Goal: Task Accomplishment & Management: Complete application form

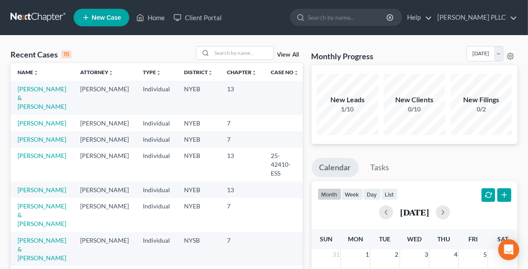
click at [32, 93] on td "[PERSON_NAME] & [PERSON_NAME]" at bounding box center [42, 98] width 63 height 34
click at [33, 88] on link "[PERSON_NAME] & [PERSON_NAME]" at bounding box center [42, 97] width 49 height 25
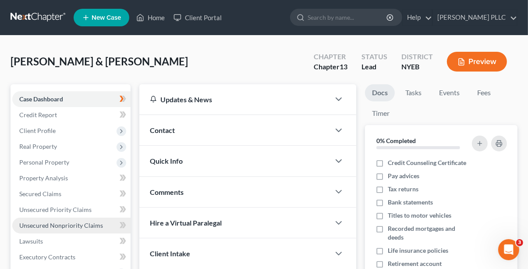
click at [78, 227] on span "Unsecured Nonpriority Claims" at bounding box center [61, 224] width 84 height 7
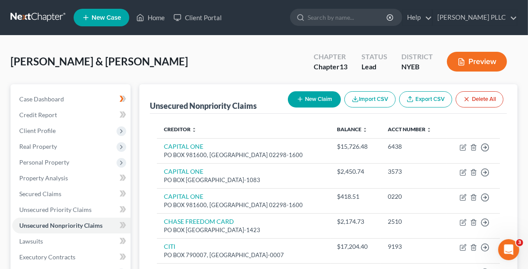
click at [325, 97] on button "New Claim" at bounding box center [314, 99] width 53 height 16
select select "2"
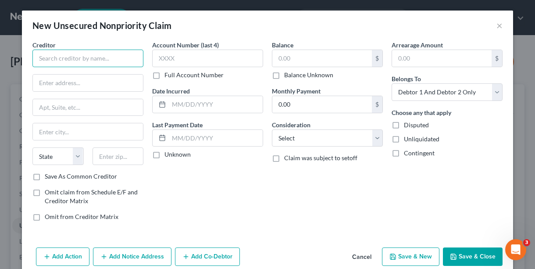
click at [74, 55] on input "text" at bounding box center [87, 59] width 111 height 18
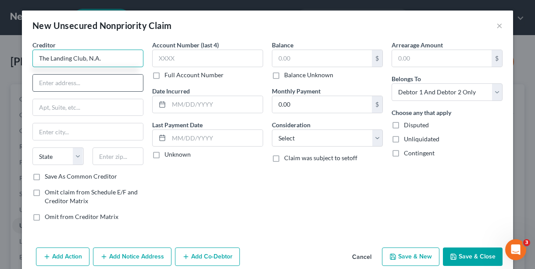
type input "The Landing Club, N.A."
click at [41, 79] on input "text" at bounding box center [88, 83] width 110 height 17
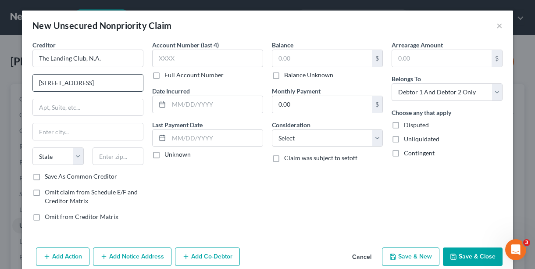
click at [39, 83] on input "195 Market Place" at bounding box center [88, 83] width 110 height 17
type input "[STREET_ADDRESS]"
click at [46, 128] on input "text" at bounding box center [88, 131] width 110 height 17
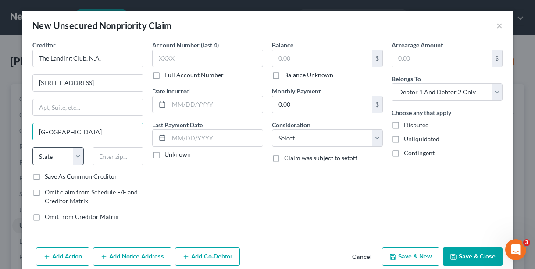
type input "[GEOGRAPHIC_DATA]"
click at [77, 157] on select "State AL AK AR AZ CA CO CT DE DC FL GA GU HI ID IL IN IA KS KY LA ME MD MA MI M…" at bounding box center [57, 156] width 51 height 18
select select "4"
click at [32, 147] on select "State AL AK AR AZ CA CO CT DE DC FL GA GU HI ID IL IN IA KS KY LA ME MD MA MI M…" at bounding box center [57, 156] width 51 height 18
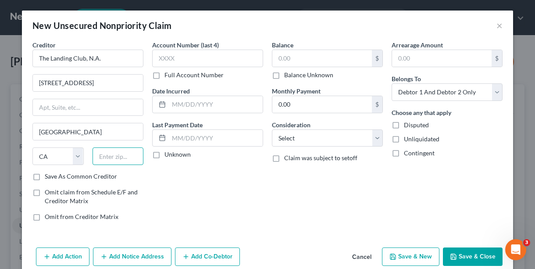
click at [98, 162] on input "text" at bounding box center [117, 156] width 51 height 18
type input "94105"
click at [178, 53] on input "text" at bounding box center [207, 59] width 111 height 18
type input "6804"
click at [193, 101] on input "text" at bounding box center [216, 104] width 94 height 17
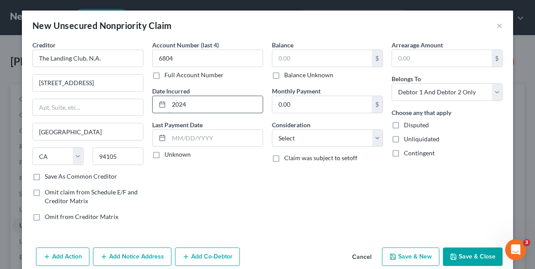
type input "2024"
click at [186, 136] on input "text" at bounding box center [216, 138] width 94 height 17
click at [329, 67] on div "$ Balance Unknown" at bounding box center [327, 65] width 111 height 30
click at [323, 57] on input "text" at bounding box center [321, 58] width 99 height 17
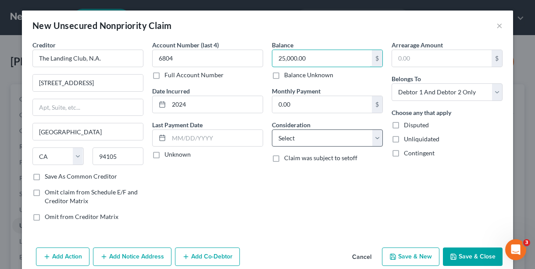
type input "25,000.00"
click at [371, 135] on select "Select Cable / Satellite Services Collection Agency Credit Card Debt Debt Couns…" at bounding box center [327, 138] width 111 height 18
select select "14"
click at [272, 129] on select "Select Cable / Satellite Services Collection Agency Credit Card Debt Debt Couns…" at bounding box center [327, 138] width 111 height 18
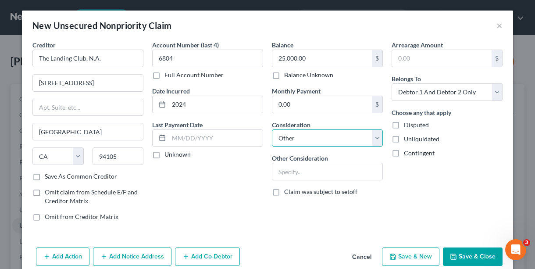
click at [375, 139] on select "Select Cable / Satellite Services Collection Agency Credit Card Debt Debt Couns…" at bounding box center [327, 138] width 111 height 18
click at [272, 129] on select "Select Cable / Satellite Services Collection Agency Credit Card Debt Debt Couns…" at bounding box center [327, 138] width 111 height 18
click at [290, 167] on input "text" at bounding box center [327, 171] width 110 height 17
type input "l"
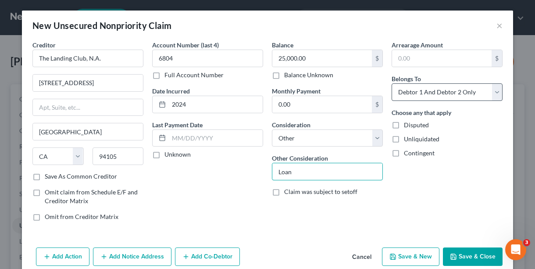
type input "Loan"
click at [497, 92] on select "Select Debtor 1 Only Debtor 2 Only Debtor 1 And Debtor 2 Only At Least One Of T…" at bounding box center [446, 92] width 111 height 18
select select "0"
click at [391, 83] on select "Select Debtor 1 Only Debtor 2 Only Debtor 1 And Debtor 2 Only At Least One Of T…" at bounding box center [446, 92] width 111 height 18
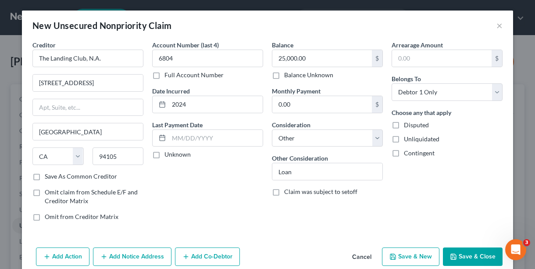
click at [451, 255] on icon "button" at bounding box center [453, 256] width 5 height 5
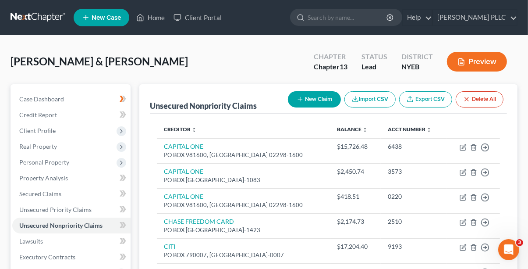
click at [490, 59] on button "Preview" at bounding box center [477, 62] width 60 height 20
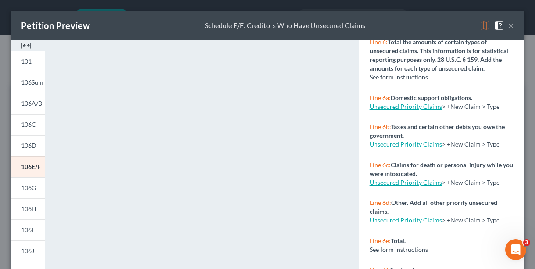
click at [508, 26] on button "×" at bounding box center [511, 25] width 6 height 11
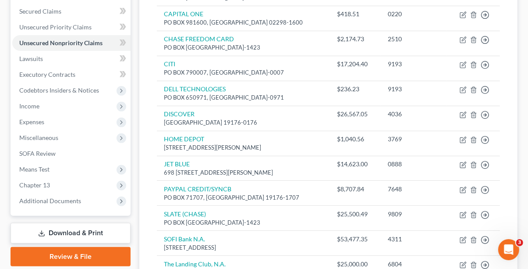
scroll to position [219, 0]
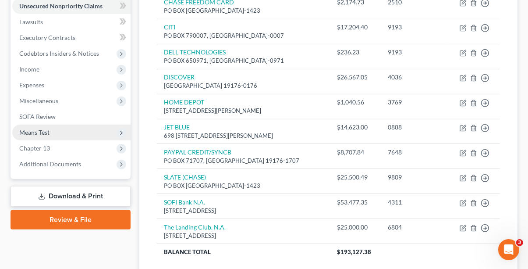
click at [43, 130] on span "Means Test" at bounding box center [34, 131] width 30 height 7
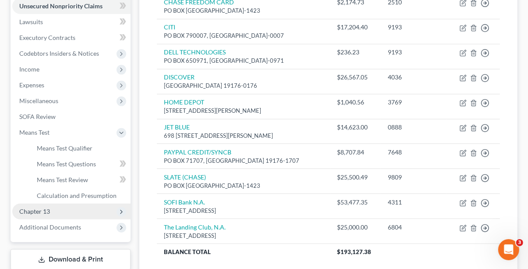
click at [44, 210] on span "Chapter 13" at bounding box center [34, 210] width 31 height 7
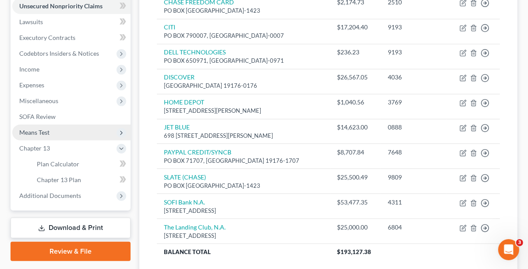
click at [35, 131] on span "Means Test" at bounding box center [34, 131] width 30 height 7
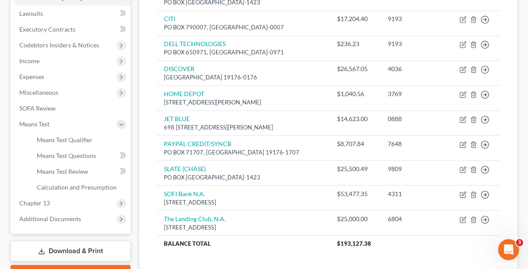
scroll to position [224, 0]
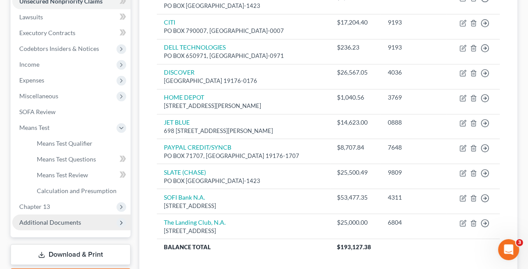
click at [67, 223] on span "Additional Documents" at bounding box center [50, 221] width 62 height 7
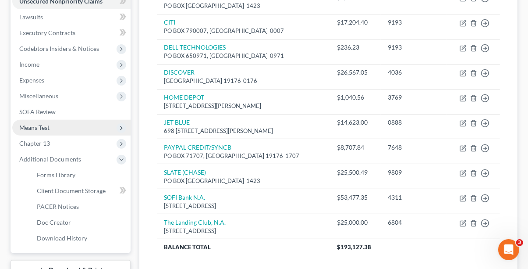
click at [43, 127] on span "Means Test" at bounding box center [34, 127] width 30 height 7
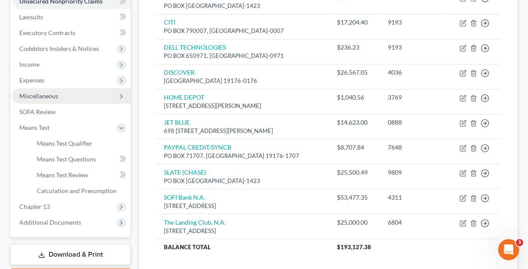
click at [44, 95] on span "Miscellaneous" at bounding box center [38, 95] width 39 height 7
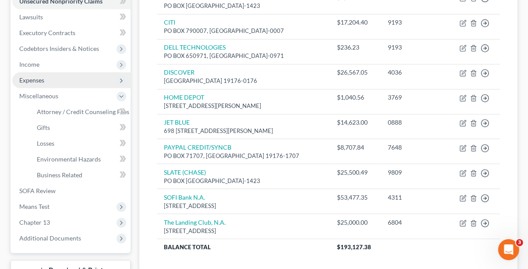
click at [39, 78] on span "Expenses" at bounding box center [31, 79] width 25 height 7
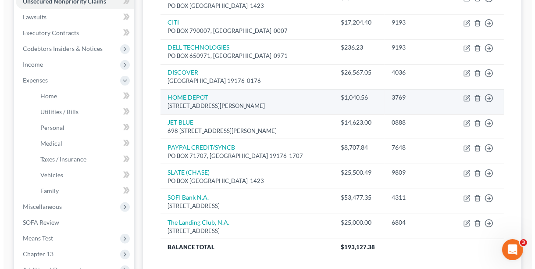
scroll to position [0, 0]
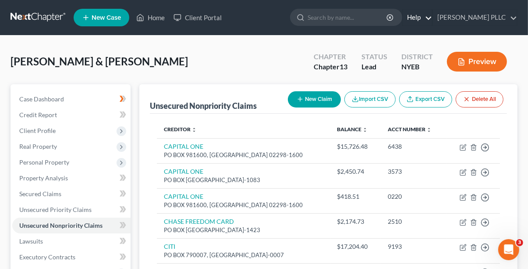
click at [419, 18] on link "Help" at bounding box center [417, 18] width 29 height 16
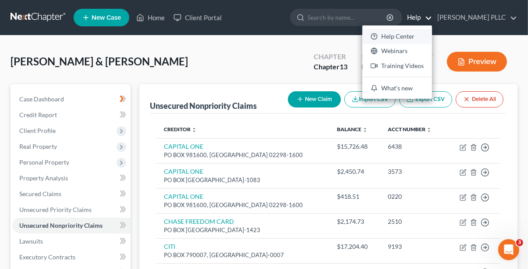
click at [423, 33] on link "Help Center" at bounding box center [397, 36] width 70 height 15
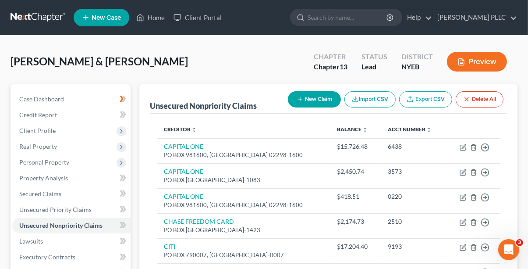
click at [474, 67] on button "Preview" at bounding box center [477, 62] width 60 height 20
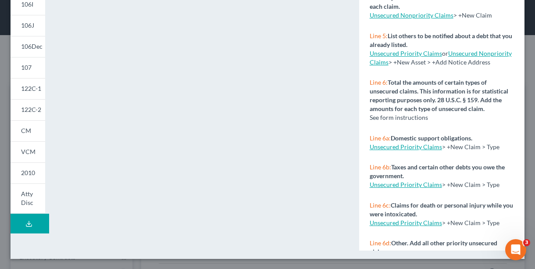
click at [22, 222] on button "Download Draft" at bounding box center [30, 223] width 39 height 20
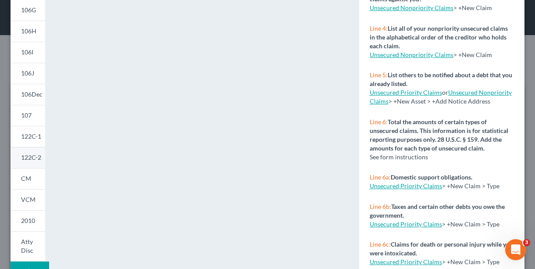
scroll to position [225, 0]
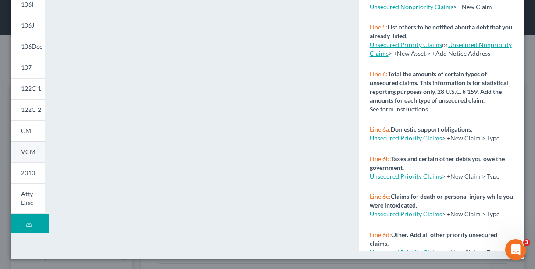
click at [30, 153] on span "VCM" at bounding box center [28, 151] width 14 height 7
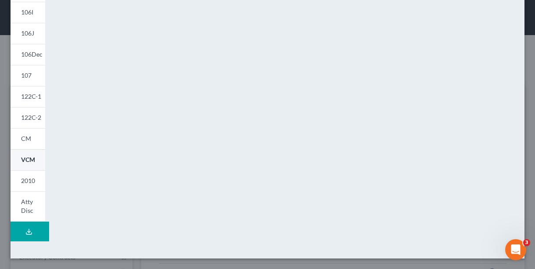
scroll to position [217, 0]
click at [30, 153] on link "VCM" at bounding box center [28, 159] width 35 height 21
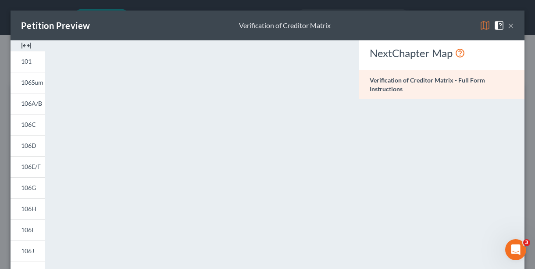
scroll to position [175, 0]
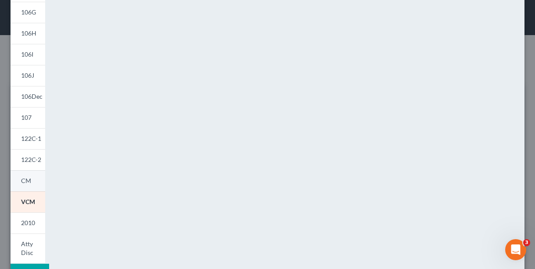
click at [18, 186] on link "CM" at bounding box center [28, 180] width 35 height 21
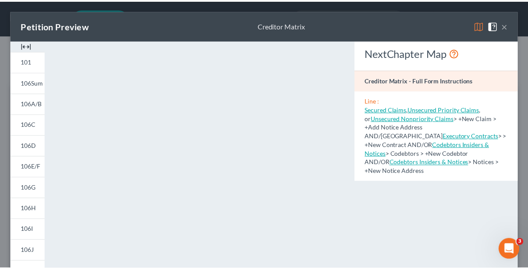
scroll to position [0, 0]
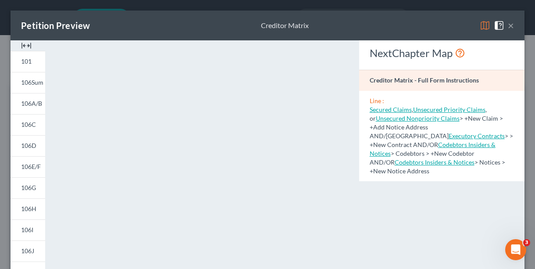
click at [508, 26] on button "×" at bounding box center [511, 25] width 6 height 11
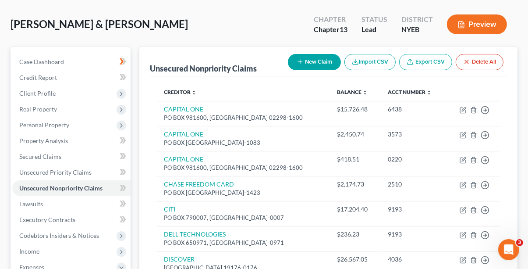
scroll to position [175, 0]
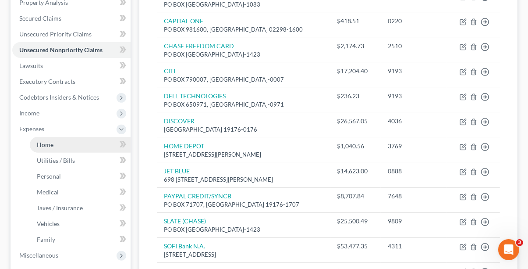
click at [53, 147] on link "Home" at bounding box center [80, 145] width 101 height 16
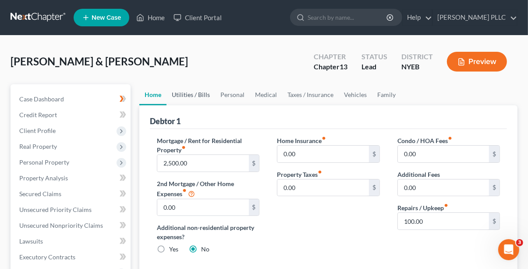
click at [192, 94] on link "Utilities / Bills" at bounding box center [191, 94] width 49 height 21
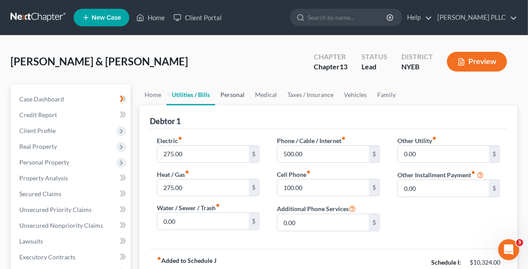
click at [232, 95] on link "Personal" at bounding box center [232, 94] width 35 height 21
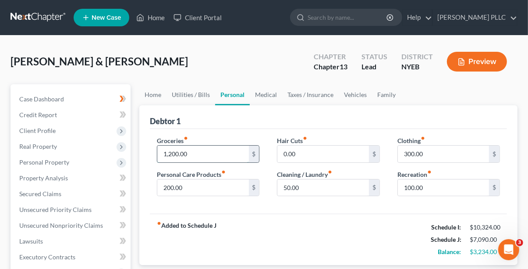
click at [170, 153] on input "1,200.00" at bounding box center [202, 154] width 91 height 17
click at [171, 155] on input "1,000.00" at bounding box center [202, 154] width 91 height 17
drag, startPoint x: 187, startPoint y: 151, endPoint x: 135, endPoint y: 153, distance: 52.2
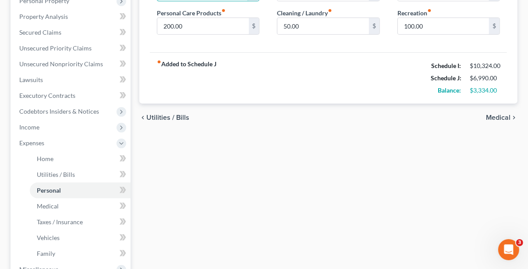
scroll to position [103, 0]
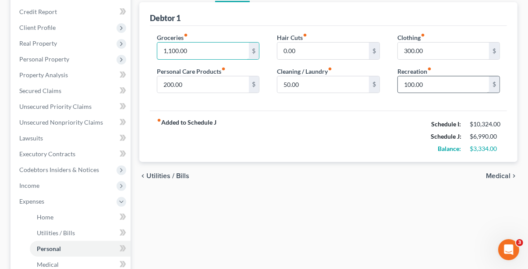
type input "1,100.00"
click at [410, 84] on input "100.00" at bounding box center [443, 84] width 91 height 17
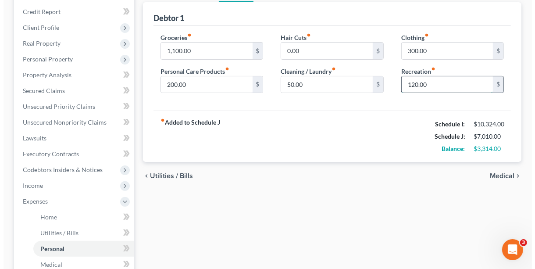
scroll to position [0, 0]
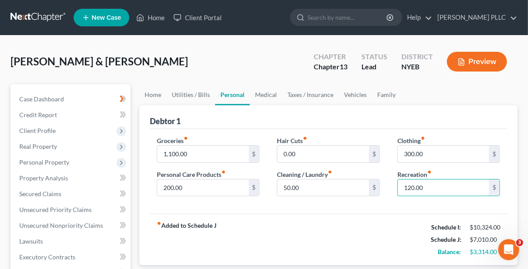
type input "120.00"
click at [467, 68] on button "Preview" at bounding box center [477, 62] width 60 height 20
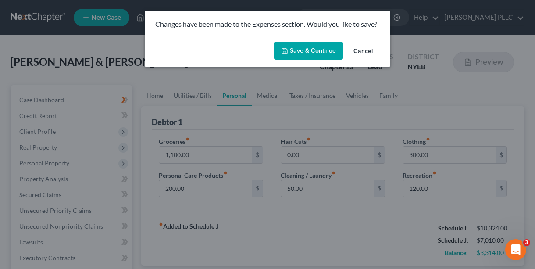
click at [300, 52] on button "Save & Continue" at bounding box center [308, 51] width 69 height 18
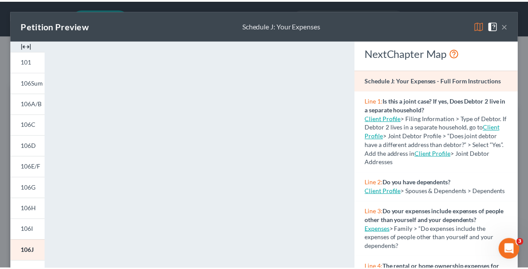
scroll to position [175, 0]
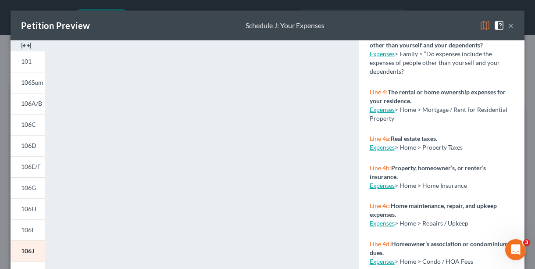
click at [500, 24] on span at bounding box center [501, 24] width 14 height 7
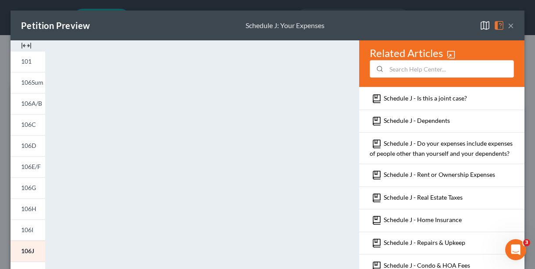
click at [508, 25] on button "×" at bounding box center [511, 25] width 6 height 11
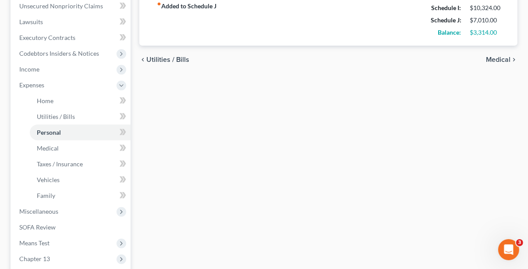
scroll to position [0, 0]
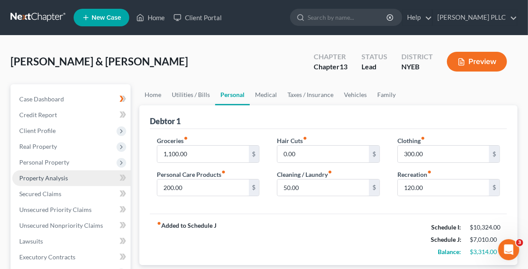
click at [41, 185] on link "Property Analysis" at bounding box center [71, 178] width 118 height 16
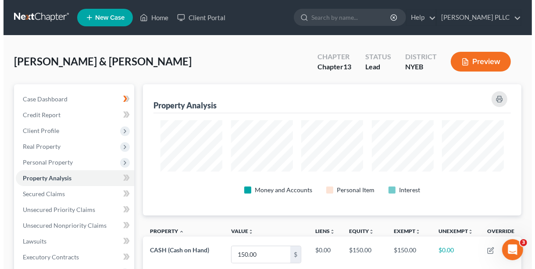
scroll to position [131, 378]
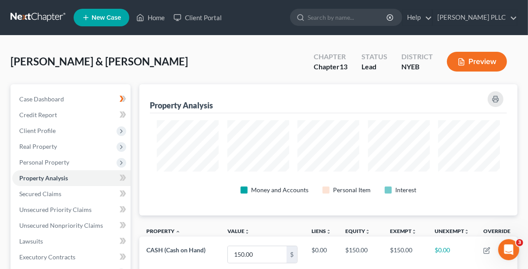
click at [484, 60] on button "Preview" at bounding box center [477, 62] width 60 height 20
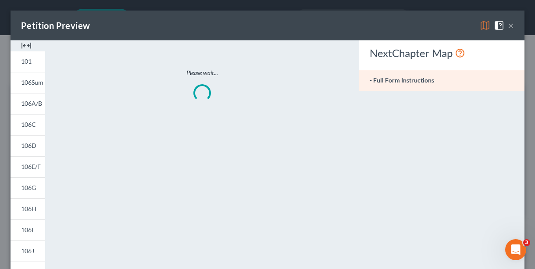
scroll to position [131, 383]
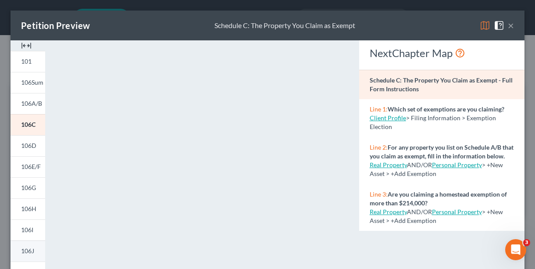
click at [34, 245] on link "106J" at bounding box center [28, 250] width 35 height 21
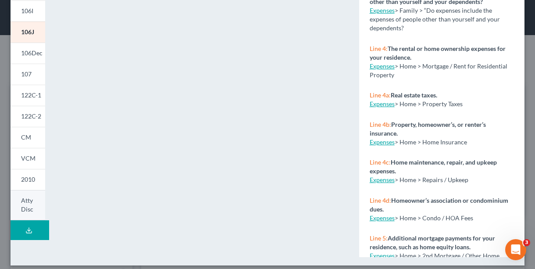
scroll to position [225, 0]
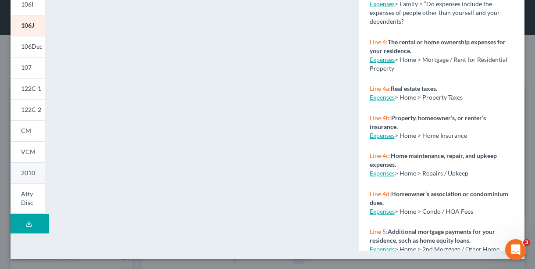
click at [31, 173] on span "2010" at bounding box center [28, 172] width 14 height 7
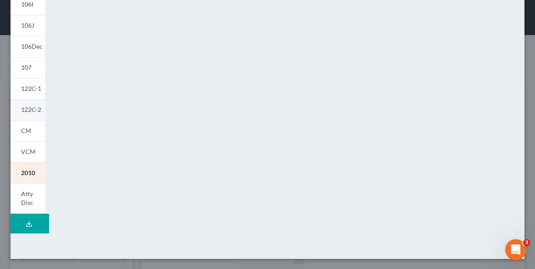
click at [30, 113] on span "122C-2" at bounding box center [31, 109] width 20 height 7
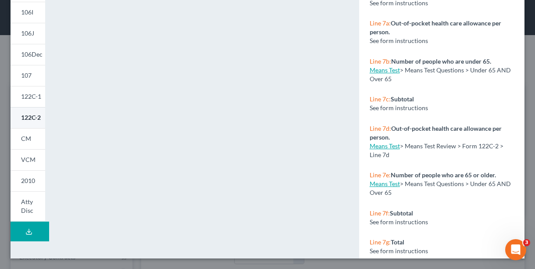
click at [30, 113] on link "122C-2" at bounding box center [28, 117] width 35 height 21
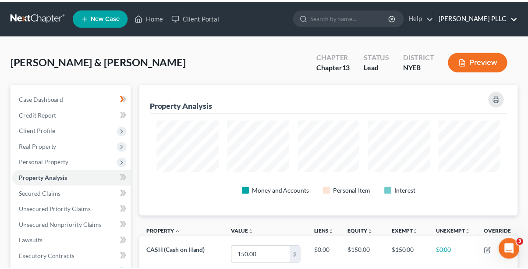
scroll to position [0, 0]
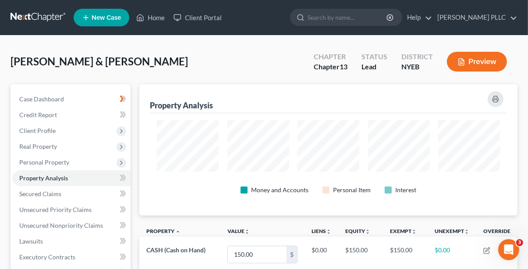
drag, startPoint x: 530, startPoint y: 138, endPoint x: 495, endPoint y: -12, distance: 154.3
click at [419, 14] on link "Help" at bounding box center [417, 18] width 29 height 16
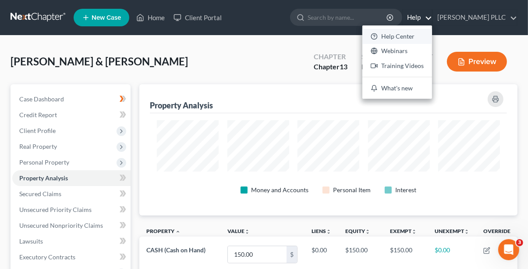
click at [420, 39] on link "Help Center" at bounding box center [397, 36] width 70 height 15
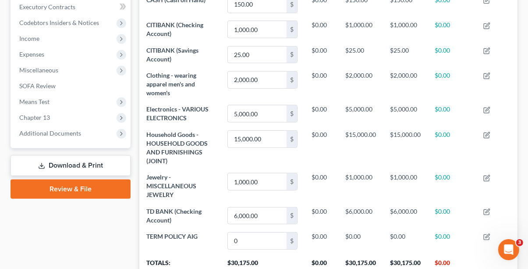
scroll to position [257, 0]
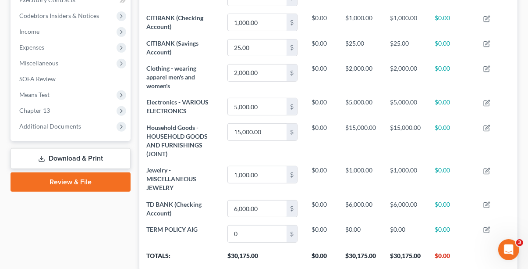
click at [86, 159] on link "Download & Print" at bounding box center [71, 158] width 120 height 21
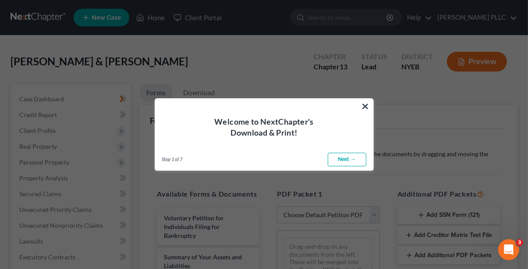
click at [359, 158] on link "Next →" at bounding box center [347, 160] width 39 height 14
select select "0"
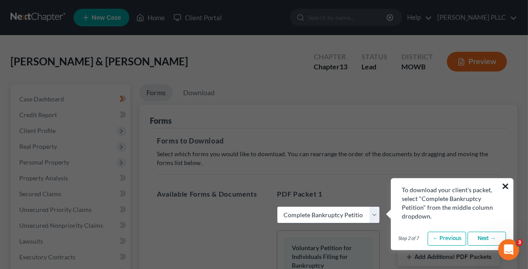
click at [508, 187] on button "×" at bounding box center [505, 186] width 8 height 14
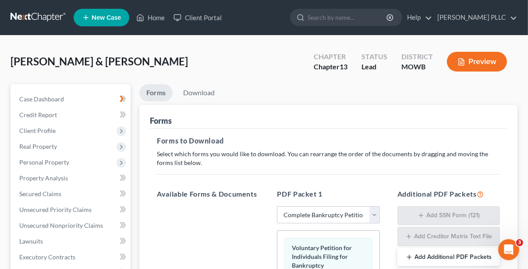
click at [497, 58] on button "Preview" at bounding box center [477, 62] width 60 height 20
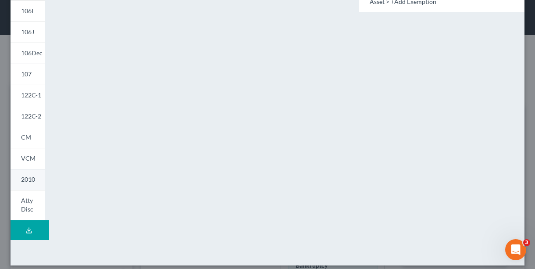
scroll to position [225, 0]
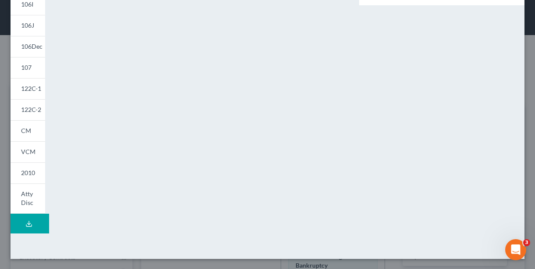
click at [25, 224] on icon at bounding box center [28, 223] width 7 height 7
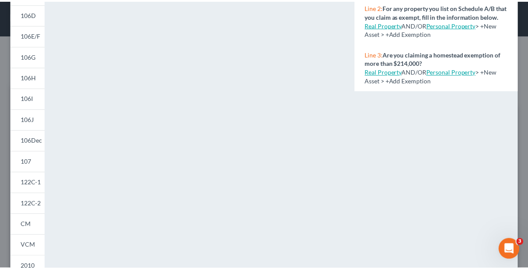
scroll to position [0, 0]
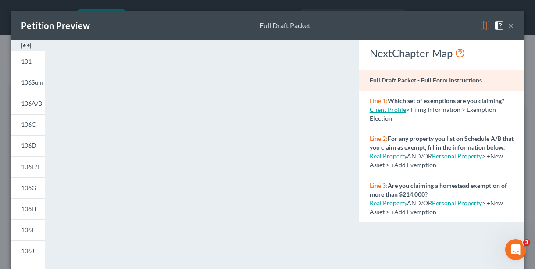
click at [508, 22] on button "×" at bounding box center [511, 25] width 6 height 11
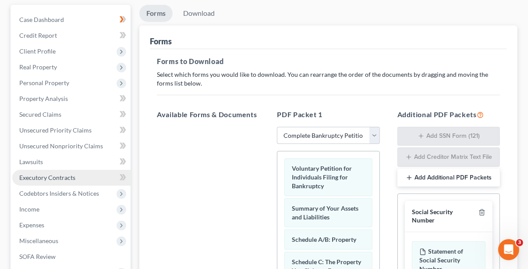
scroll to position [88, 0]
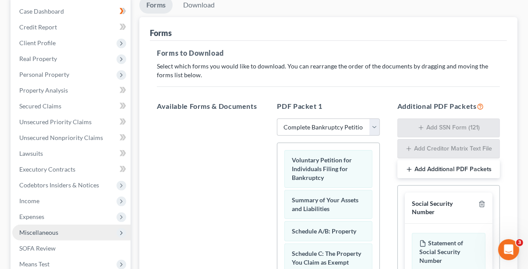
click at [77, 229] on span "Miscellaneous" at bounding box center [71, 232] width 118 height 16
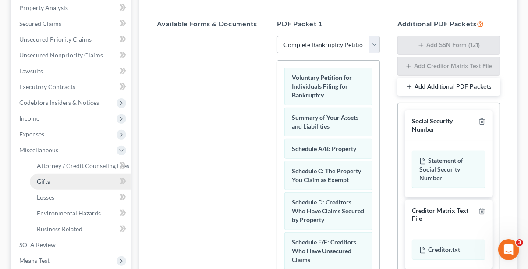
scroll to position [175, 0]
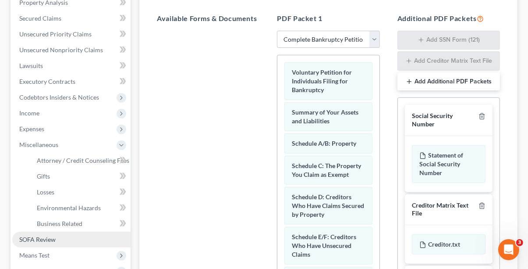
click at [46, 238] on span "SOFA Review" at bounding box center [37, 238] width 36 height 7
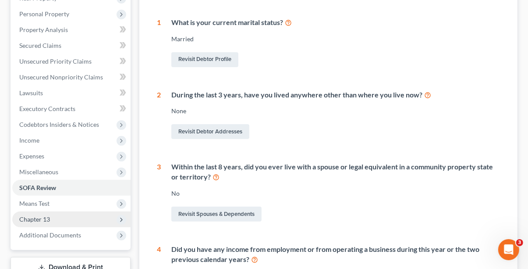
scroll to position [175, 0]
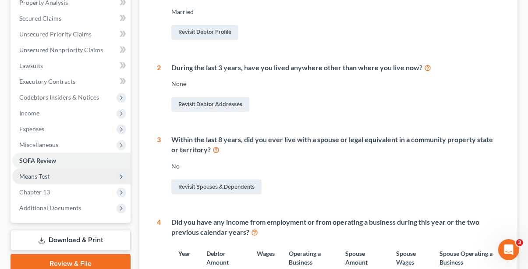
click at [67, 173] on span "Means Test" at bounding box center [71, 176] width 118 height 16
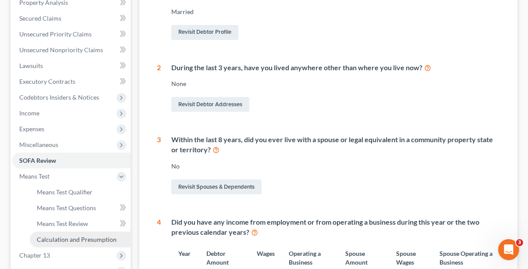
click at [79, 239] on span "Calculation and Presumption" at bounding box center [77, 238] width 80 height 7
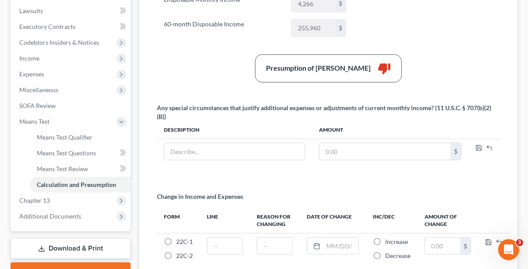
scroll to position [313, 0]
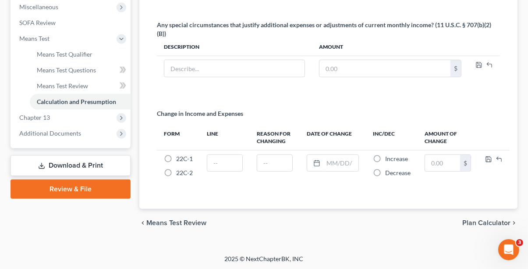
click at [477, 222] on span "Plan Calculator" at bounding box center [486, 222] width 48 height 7
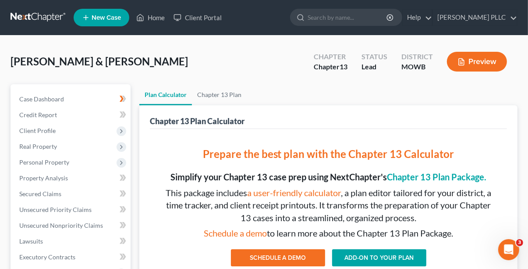
click at [466, 66] on button "Preview" at bounding box center [477, 62] width 60 height 20
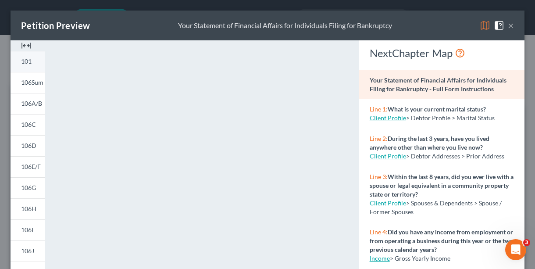
click at [25, 65] on span "101" at bounding box center [26, 60] width 11 height 7
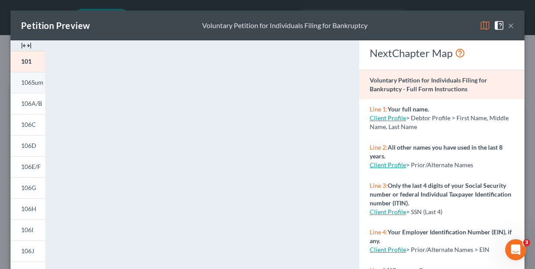
click at [32, 83] on span "106Sum" at bounding box center [32, 81] width 22 height 7
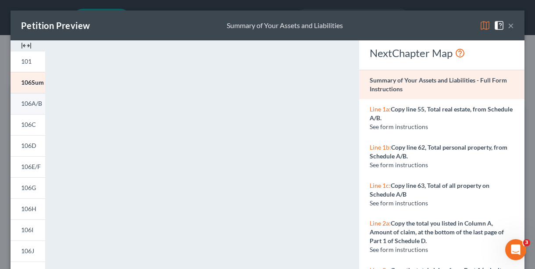
click at [30, 99] on link "106A/B" at bounding box center [28, 103] width 35 height 21
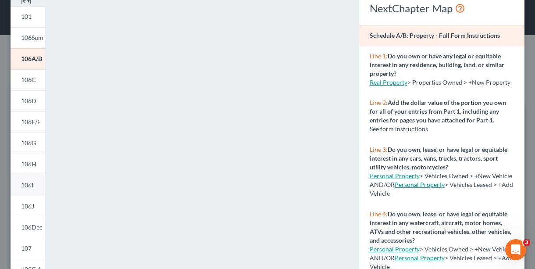
scroll to position [88, 0]
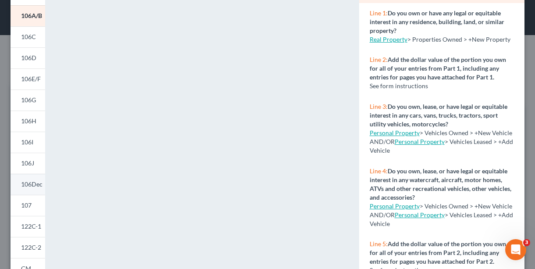
click at [34, 181] on span "106Dec" at bounding box center [31, 183] width 21 height 7
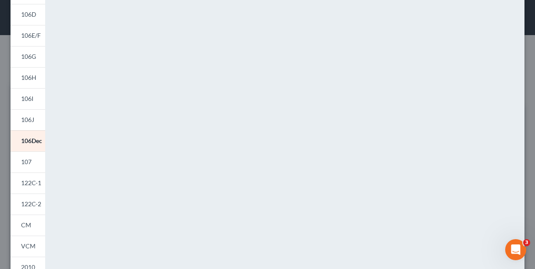
scroll to position [225, 0]
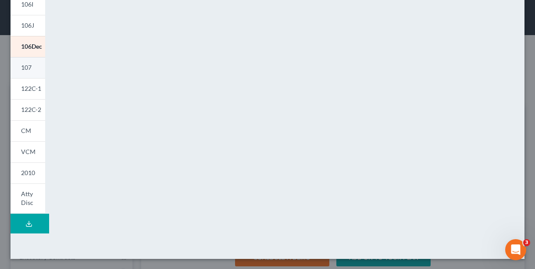
click at [33, 73] on link "107" at bounding box center [28, 67] width 35 height 21
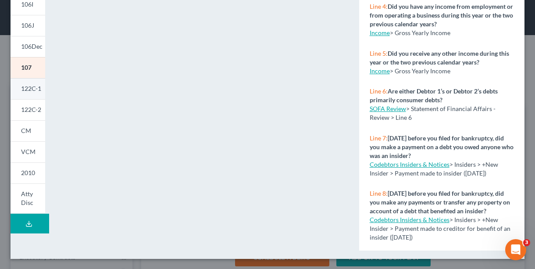
click at [32, 90] on span "122C-1" at bounding box center [31, 88] width 20 height 7
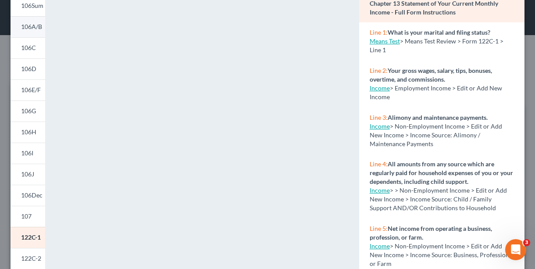
scroll to position [131, 0]
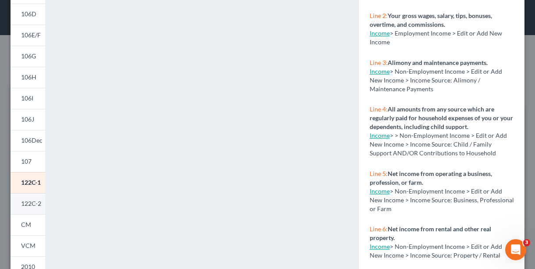
click at [32, 203] on span "122C-2" at bounding box center [31, 202] width 20 height 7
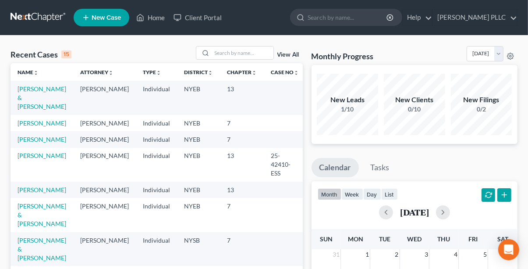
scroll to position [44, 0]
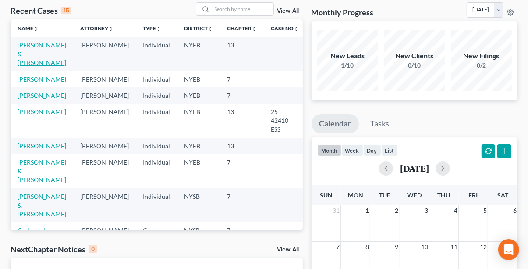
click at [27, 55] on link "[PERSON_NAME] & [PERSON_NAME]" at bounding box center [42, 53] width 49 height 25
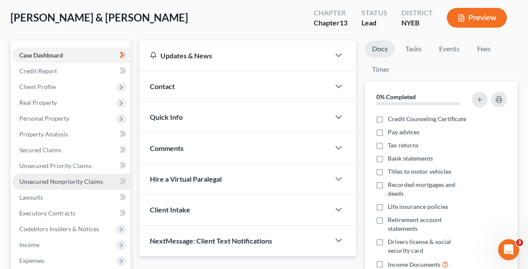
click at [68, 180] on span "Unsecured Nonpriority Claims" at bounding box center [61, 181] width 84 height 7
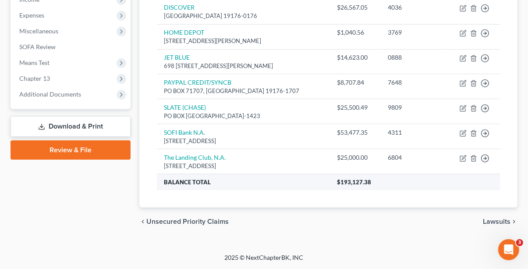
scroll to position [312, 0]
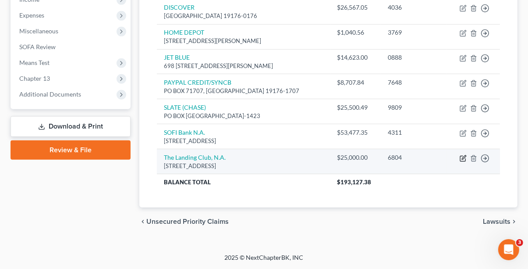
click at [466, 157] on icon "button" at bounding box center [463, 158] width 7 height 7
select select "4"
select select "14"
select select "0"
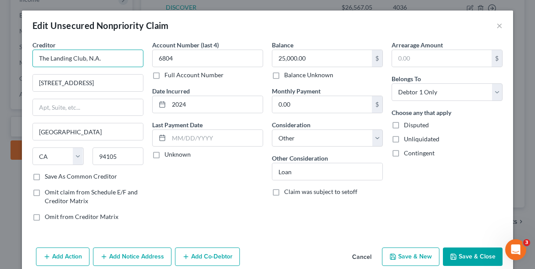
drag, startPoint x: 105, startPoint y: 58, endPoint x: 0, endPoint y: 57, distance: 105.2
click at [0, 57] on div "Edit Unsecured Nonpriority Claim × Creditor * The Landing Club, N.A. [STREET_AD…" at bounding box center [267, 134] width 535 height 269
click at [137, 60] on input "THE LE" at bounding box center [87, 59] width 111 height 18
click at [107, 57] on input "THE LE" at bounding box center [87, 59] width 111 height 18
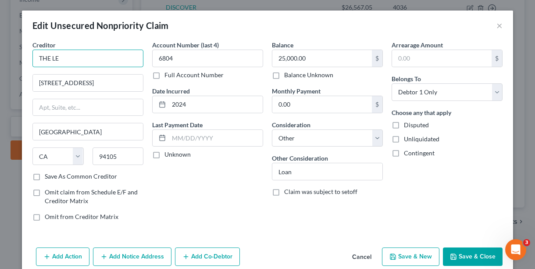
type input "THE LE"
click at [188, 138] on input "text" at bounding box center [216, 138] width 94 height 17
click at [204, 193] on div "Account Number (last 4) 6804 Full Account Number Date Incurred 2024 Last Paymen…" at bounding box center [208, 134] width 120 height 188
click at [497, 25] on button "×" at bounding box center [499, 25] width 6 height 11
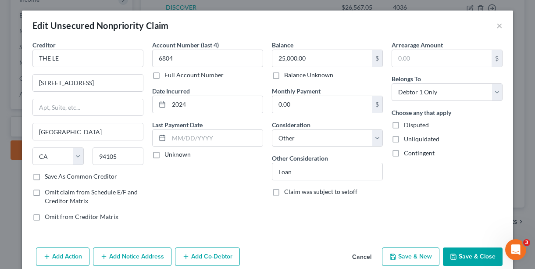
click at [121, 39] on div "Edit Unsecured Nonpriority Claim ×" at bounding box center [267, 26] width 491 height 30
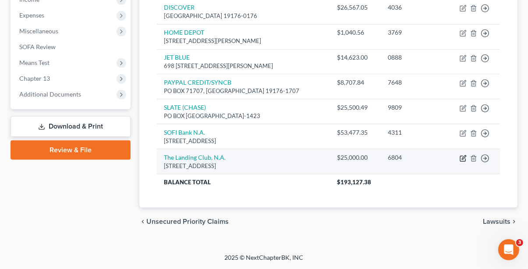
click at [460, 156] on icon "button" at bounding box center [463, 158] width 7 height 7
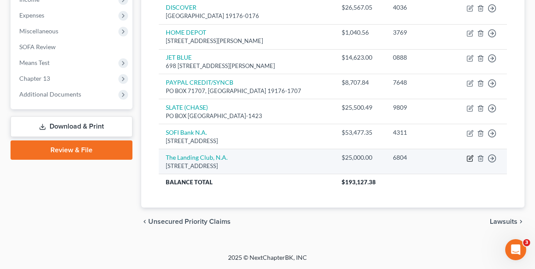
select select "4"
select select "14"
select select "0"
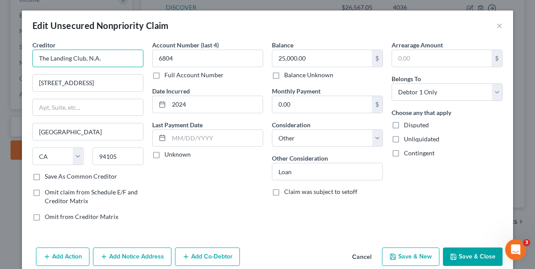
drag, startPoint x: 100, startPoint y: 60, endPoint x: 0, endPoint y: 61, distance: 99.9
click at [0, 61] on div "Edit Unsecured Nonpriority Claim × Creditor * The Landing Club, N.A. [STREET_AD…" at bounding box center [267, 134] width 535 height 269
click at [483, 252] on button "Save & Close" at bounding box center [473, 256] width 60 height 18
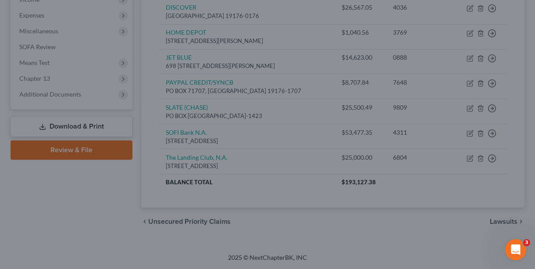
type input "THE LENDING CLUB N.A."
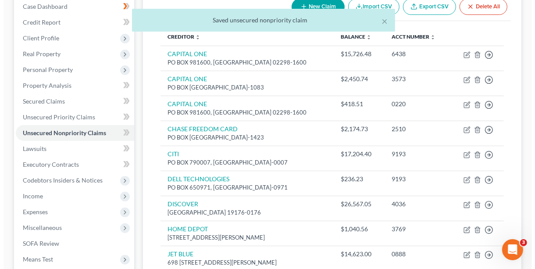
scroll to position [0, 0]
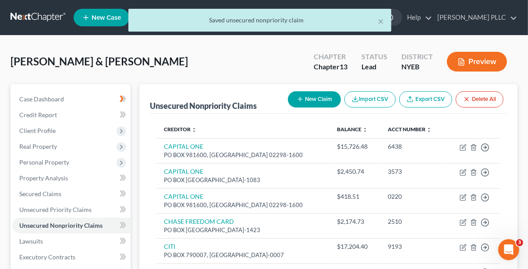
click at [456, 61] on button "Preview" at bounding box center [477, 62] width 60 height 20
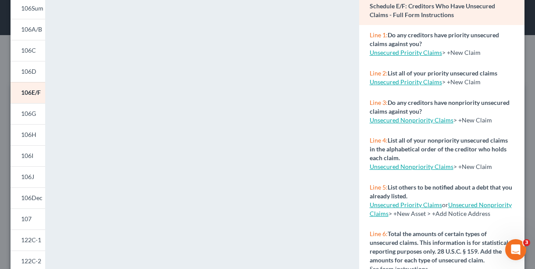
scroll to position [219, 0]
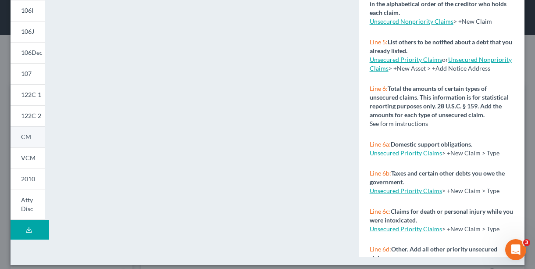
click at [25, 140] on span "CM" at bounding box center [26, 136] width 10 height 7
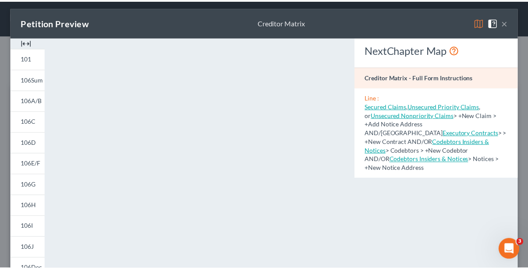
scroll to position [0, 0]
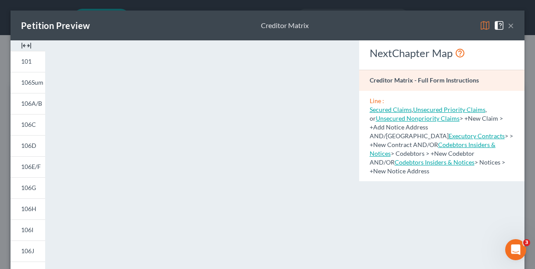
click at [510, 25] on div "Petition Preview Creditor Matrix ×" at bounding box center [268, 26] width 514 height 30
click at [508, 26] on button "×" at bounding box center [511, 25] width 6 height 11
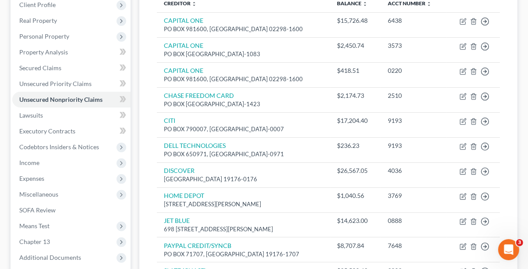
scroll to position [219, 0]
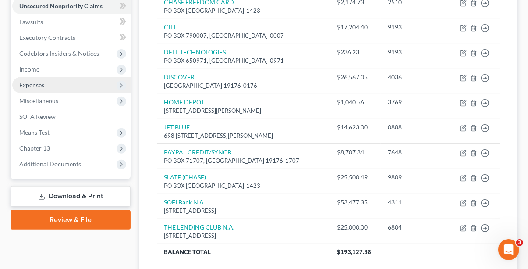
click at [36, 83] on span "Expenses" at bounding box center [31, 84] width 25 height 7
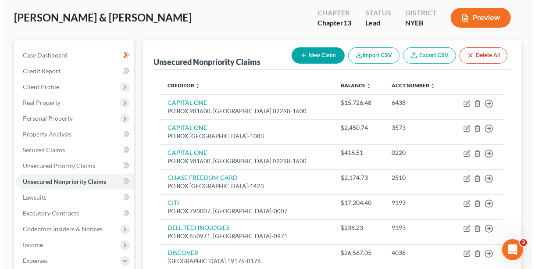
scroll to position [0, 0]
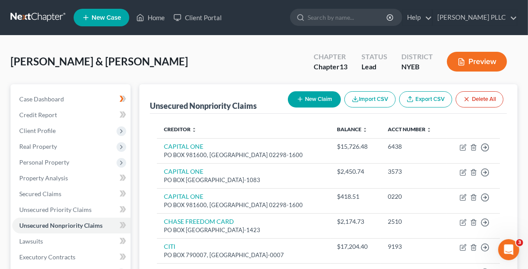
click at [468, 54] on button "Preview" at bounding box center [477, 62] width 60 height 20
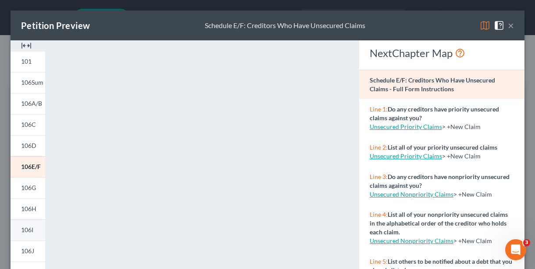
click at [24, 226] on span "106I" at bounding box center [27, 229] width 12 height 7
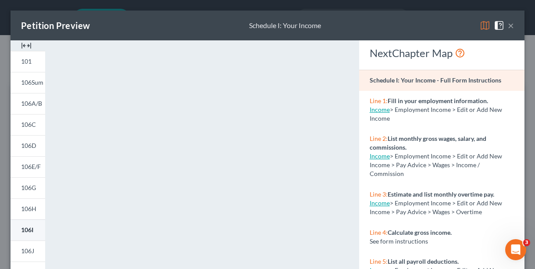
click at [39, 230] on link "106I" at bounding box center [28, 229] width 35 height 21
click at [501, 25] on span at bounding box center [501, 24] width 14 height 7
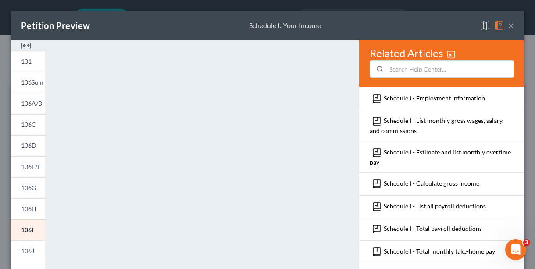
click at [508, 26] on button "×" at bounding box center [511, 25] width 6 height 11
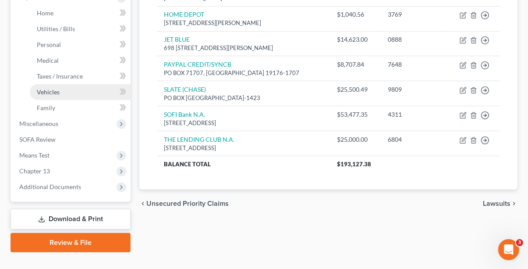
scroll to position [219, 0]
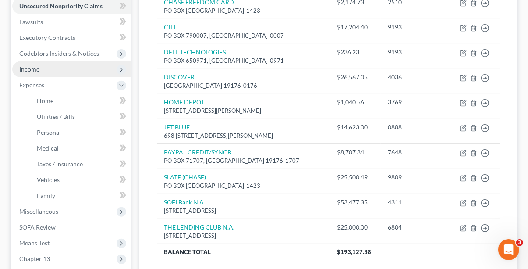
click at [54, 67] on span "Income" at bounding box center [71, 69] width 118 height 16
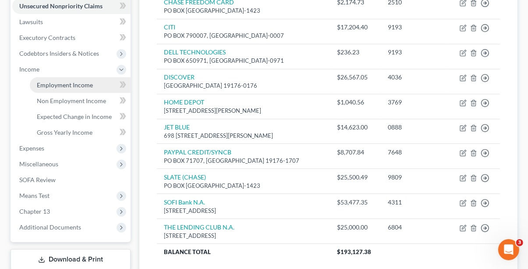
click at [78, 86] on span "Employment Income" at bounding box center [65, 84] width 56 height 7
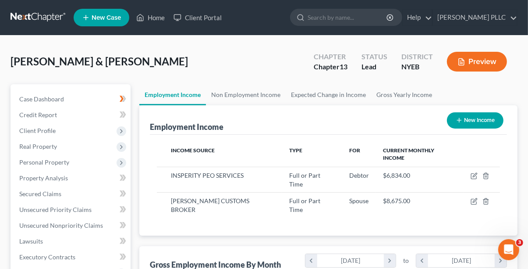
click at [178, 94] on link "Employment Income" at bounding box center [172, 94] width 67 height 21
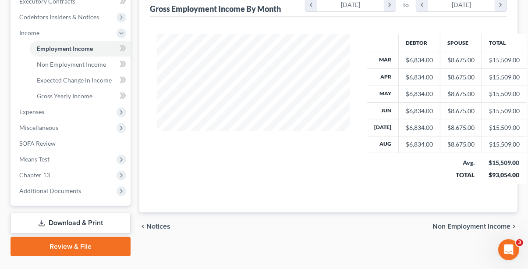
scroll to position [275, 0]
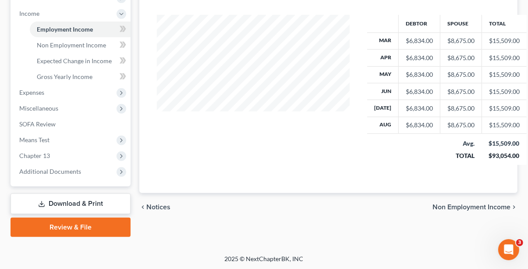
click at [452, 208] on span "Non Employment Income" at bounding box center [472, 206] width 78 height 7
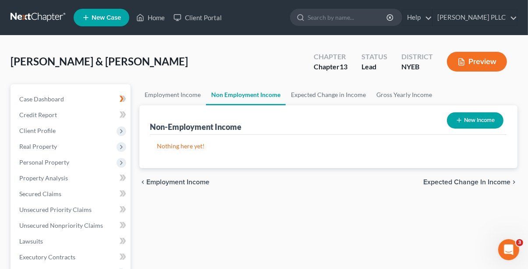
click at [460, 182] on span "Expected Change in Income" at bounding box center [466, 181] width 87 height 7
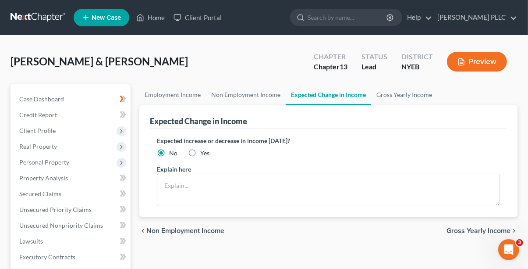
click at [487, 234] on div "chevron_left Non Employment Income Gross Yearly Income chevron_right" at bounding box center [328, 231] width 378 height 28
click at [483, 232] on span "Gross Yearly Income" at bounding box center [479, 230] width 64 height 7
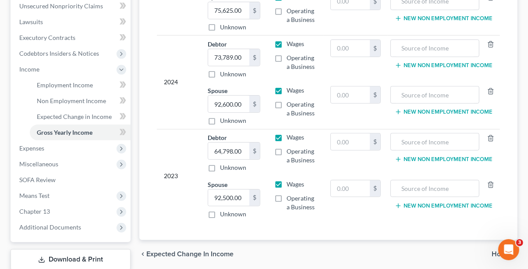
scroll to position [275, 0]
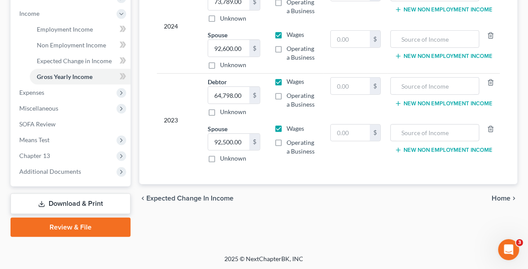
click at [506, 195] on span "Home" at bounding box center [501, 198] width 19 height 7
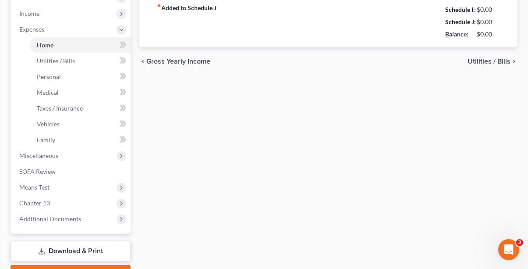
type input "2,500.00"
type input "0.00"
radio input "true"
type input "0.00"
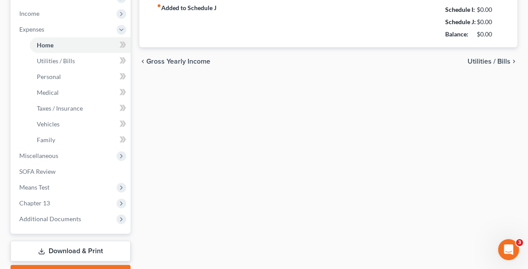
type input "0.00"
type input "100.00"
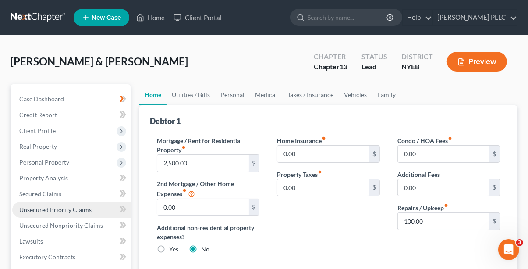
scroll to position [131, 0]
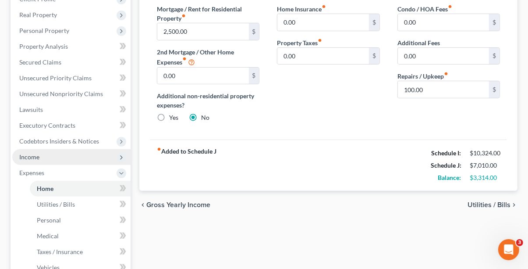
click at [41, 157] on span "Income" at bounding box center [71, 157] width 118 height 16
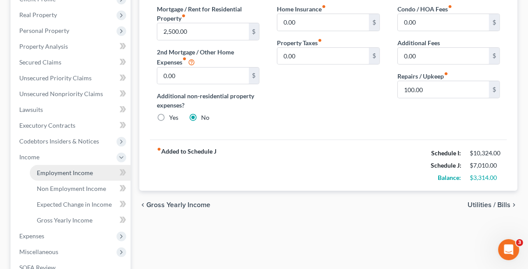
click at [89, 171] on span "Employment Income" at bounding box center [65, 172] width 56 height 7
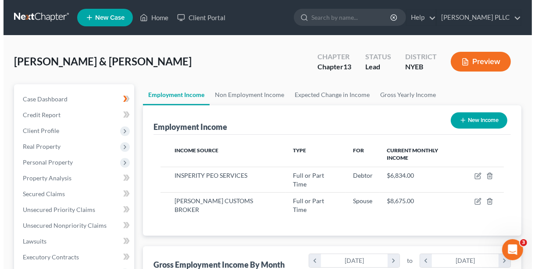
scroll to position [157, 210]
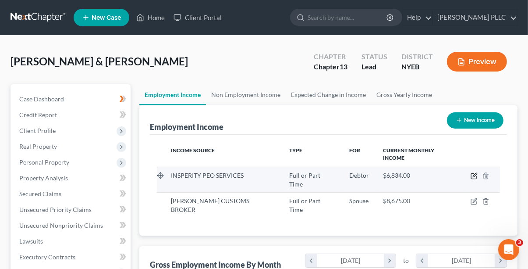
click at [478, 174] on icon "button" at bounding box center [474, 175] width 7 height 7
select select "0"
select select "35"
select select "0"
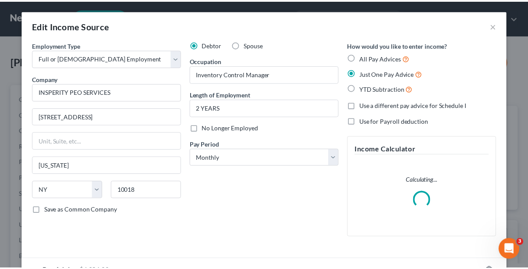
scroll to position [157, 213]
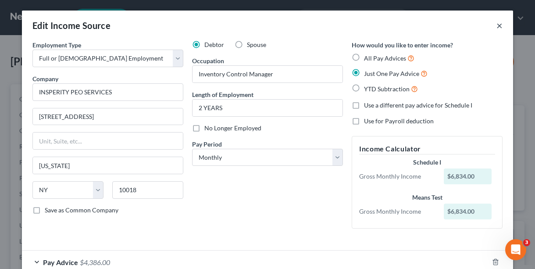
click at [497, 21] on button "×" at bounding box center [499, 25] width 6 height 11
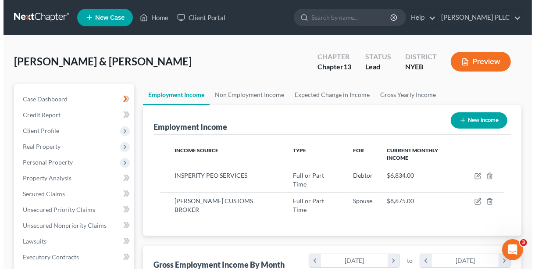
scroll to position [438158, 438105]
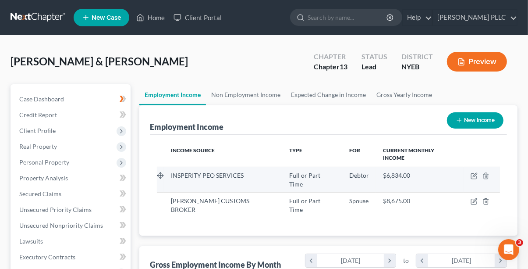
click at [227, 176] on span "INSPERITY PEO SERVICES" at bounding box center [207, 174] width 73 height 7
click at [477, 173] on icon "button" at bounding box center [475, 175] width 4 height 4
select select "0"
select select "35"
select select "0"
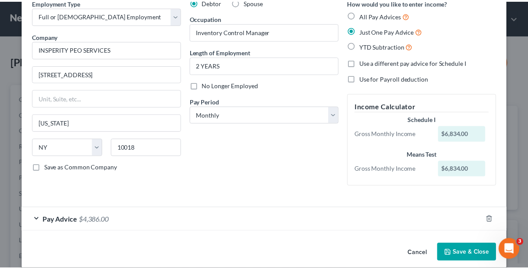
scroll to position [53, 0]
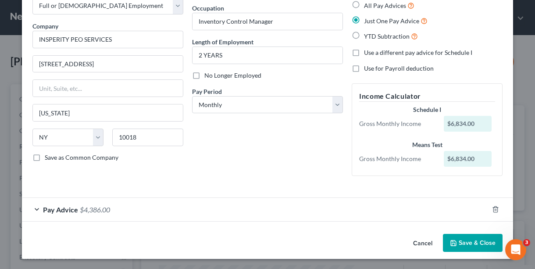
click at [478, 239] on button "Save & Close" at bounding box center [473, 243] width 60 height 18
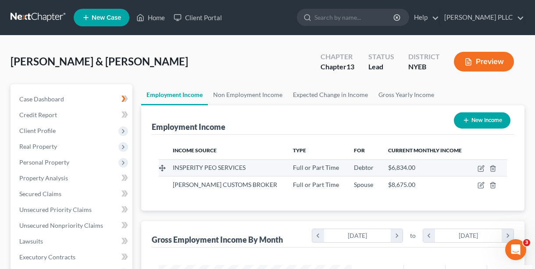
scroll to position [438158, 438105]
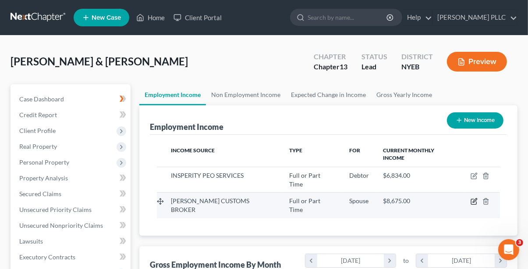
click at [478, 199] on icon "button" at bounding box center [474, 201] width 7 height 7
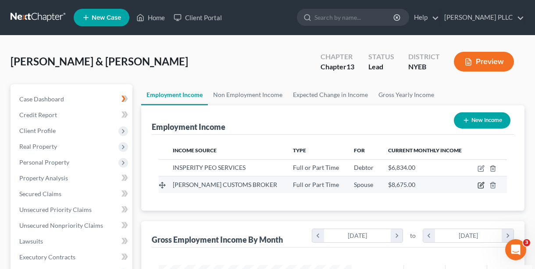
select select "0"
select select "35"
select select "0"
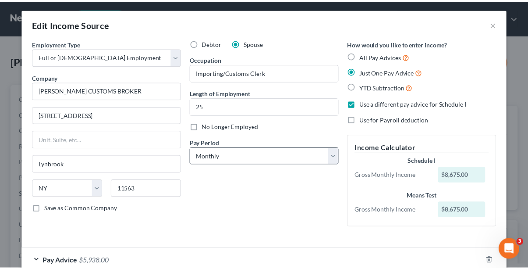
scroll to position [0, 0]
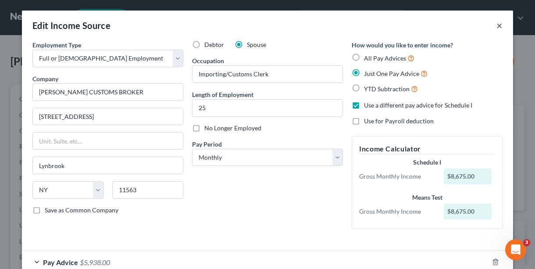
click at [496, 25] on button "×" at bounding box center [499, 25] width 6 height 11
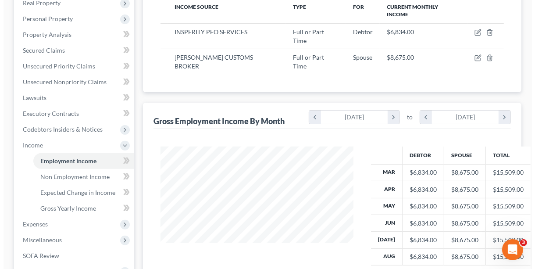
scroll to position [99, 0]
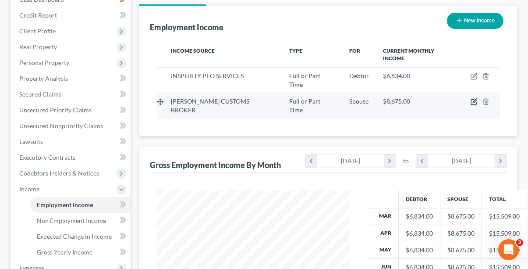
click at [478, 99] on icon "button" at bounding box center [474, 101] width 7 height 7
select select "0"
select select "35"
select select "0"
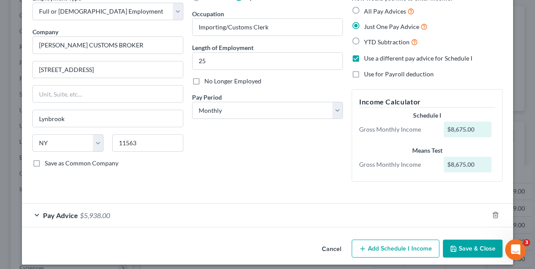
scroll to position [53, 0]
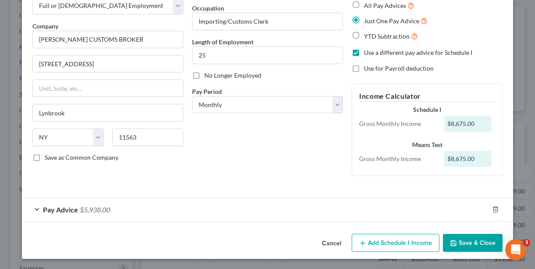
click at [75, 206] on div "Pay Advice $5,938.00" at bounding box center [255, 209] width 466 height 23
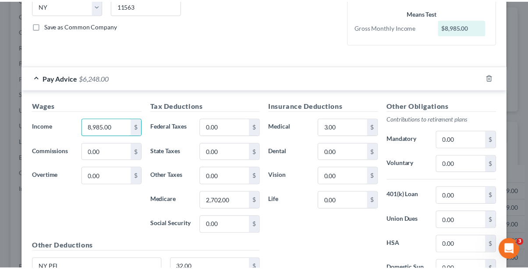
scroll to position [266, 0]
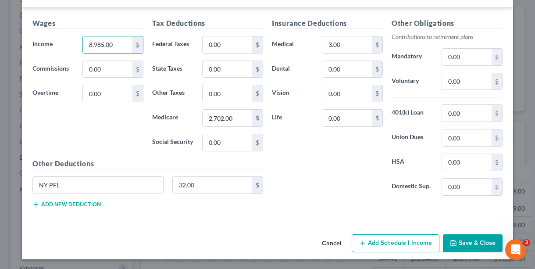
type input "8,985.00"
click at [487, 250] on button "Save & Close" at bounding box center [473, 243] width 60 height 18
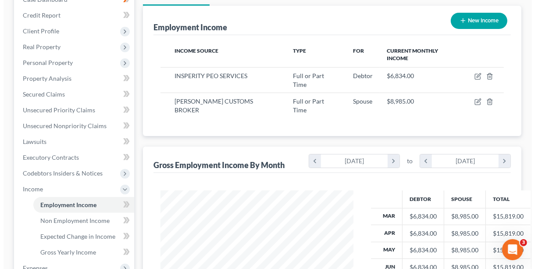
scroll to position [0, 0]
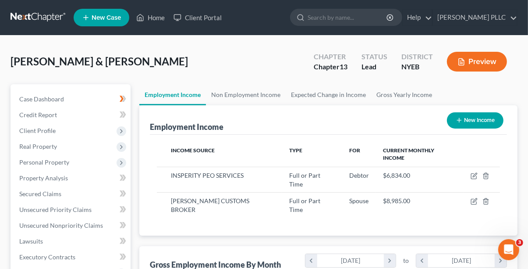
click at [462, 67] on button "Preview" at bounding box center [477, 62] width 60 height 20
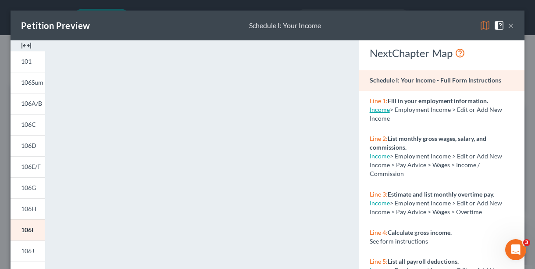
click at [508, 25] on button "×" at bounding box center [511, 25] width 6 height 11
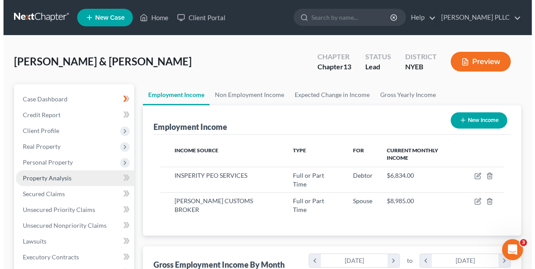
scroll to position [438158, 438105]
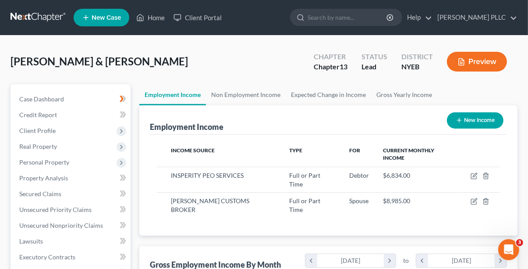
click at [474, 59] on button "Preview" at bounding box center [477, 62] width 60 height 20
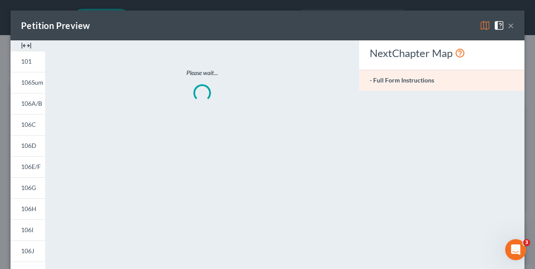
scroll to position [157, 213]
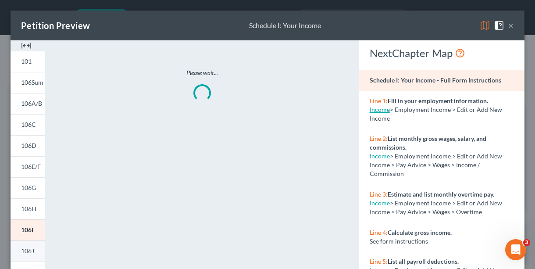
click at [25, 250] on span "106J" at bounding box center [27, 250] width 13 height 7
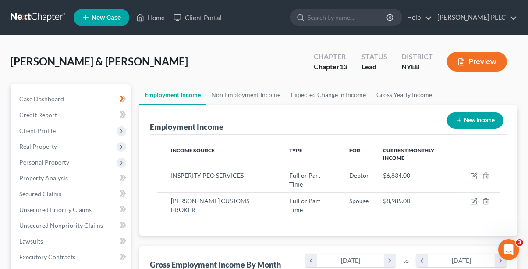
scroll to position [438158, 438105]
drag, startPoint x: 530, startPoint y: 153, endPoint x: 533, endPoint y: 31, distance: 121.9
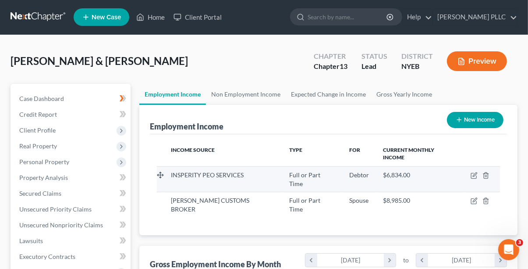
drag, startPoint x: 453, startPoint y: 96, endPoint x: 433, endPoint y: 128, distance: 37.6
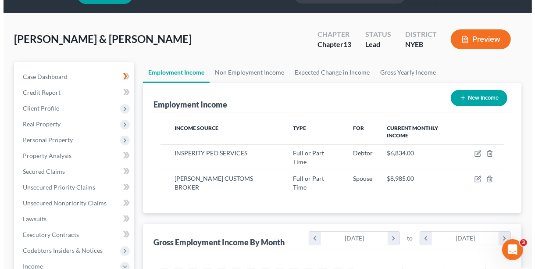
scroll to position [0, 0]
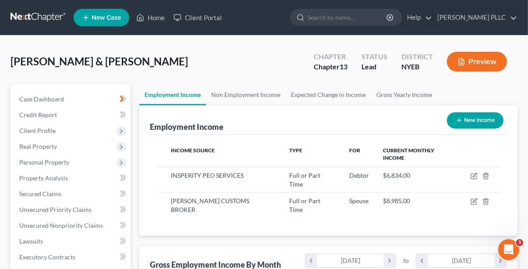
click at [471, 64] on button "Preview" at bounding box center [477, 62] width 60 height 20
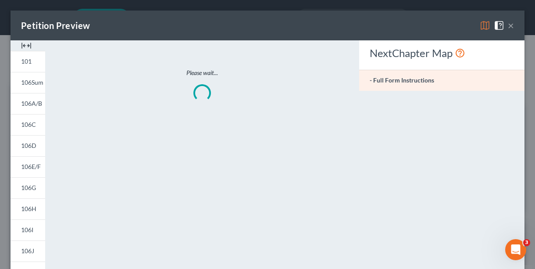
scroll to position [157, 213]
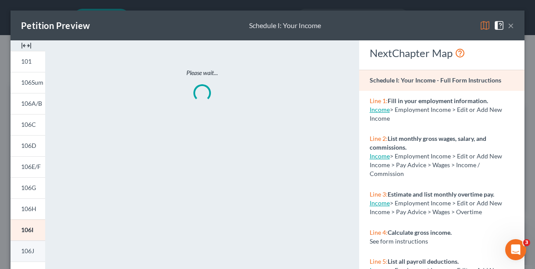
click at [28, 248] on span "106J" at bounding box center [27, 250] width 13 height 7
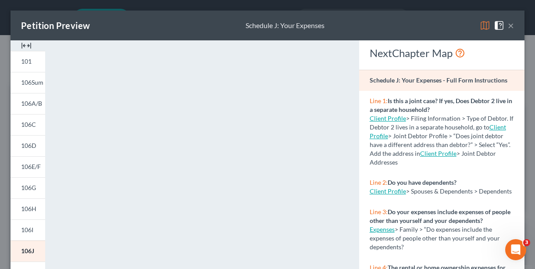
scroll to position [225, 0]
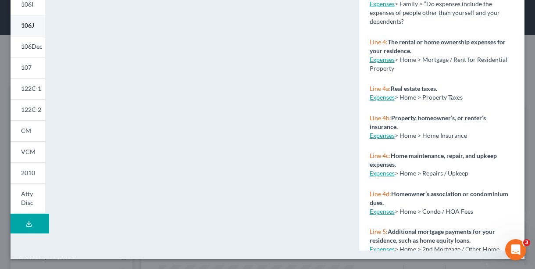
click at [35, 32] on link "106J" at bounding box center [28, 25] width 35 height 21
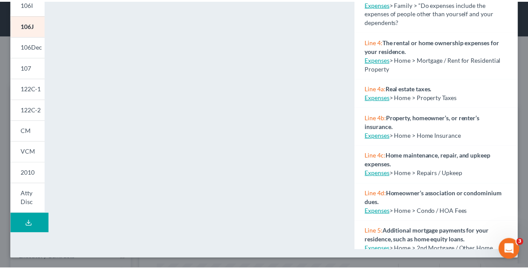
scroll to position [6, 0]
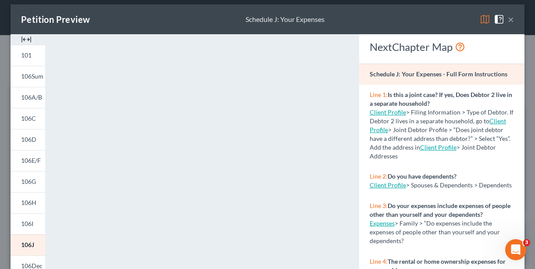
click at [508, 21] on button "×" at bounding box center [511, 19] width 6 height 11
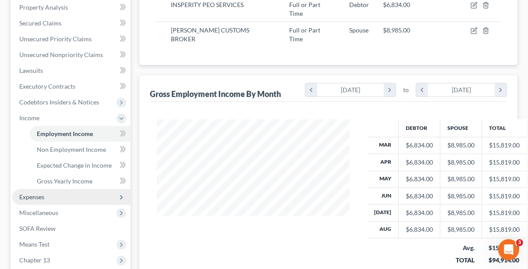
scroll to position [219, 0]
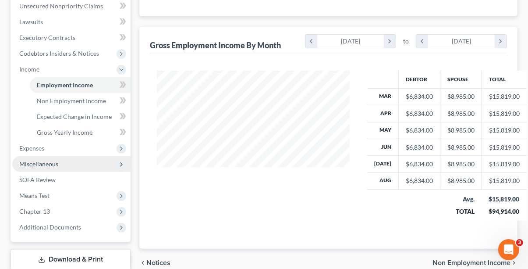
click at [25, 157] on span "Miscellaneous" at bounding box center [71, 164] width 118 height 16
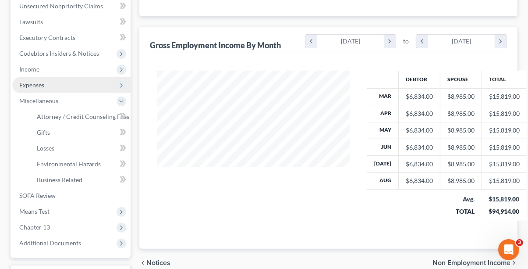
click at [32, 81] on span "Expenses" at bounding box center [31, 84] width 25 height 7
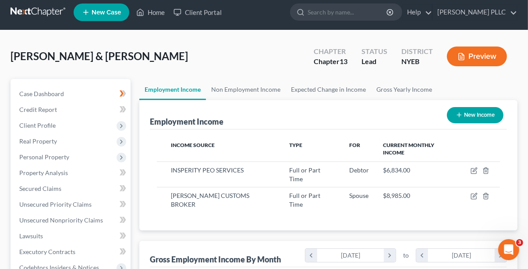
scroll to position [0, 0]
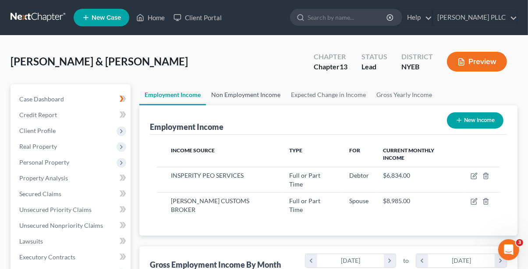
click at [236, 94] on link "Non Employment Income" at bounding box center [246, 94] width 80 height 21
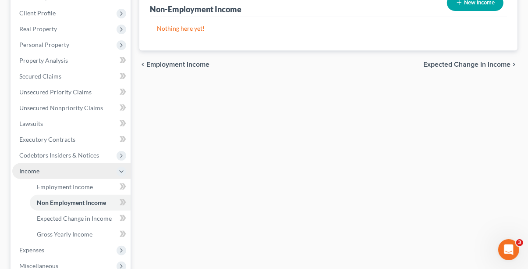
scroll to position [131, 0]
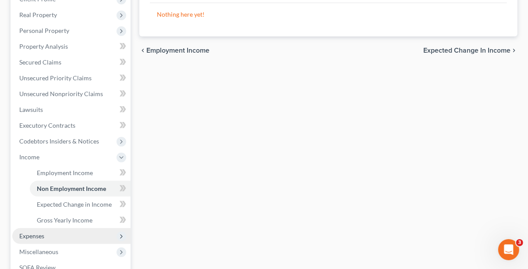
click at [43, 232] on span "Expenses" at bounding box center [31, 235] width 25 height 7
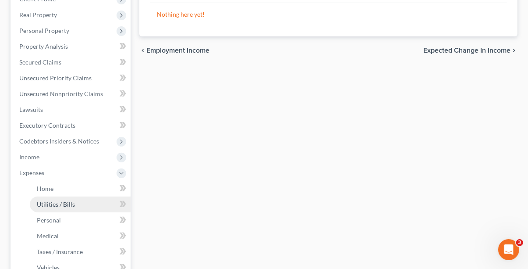
click at [55, 201] on span "Utilities / Bills" at bounding box center [56, 203] width 38 height 7
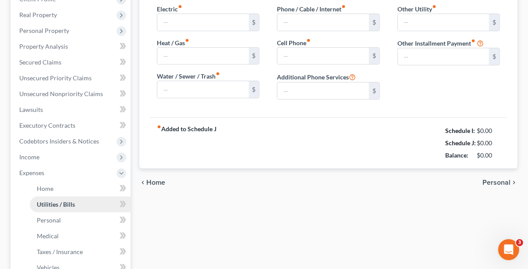
type input "275.00"
type input "0.00"
type input "500.00"
type input "100.00"
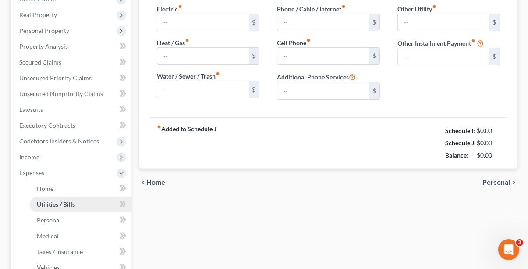
type input "0.00"
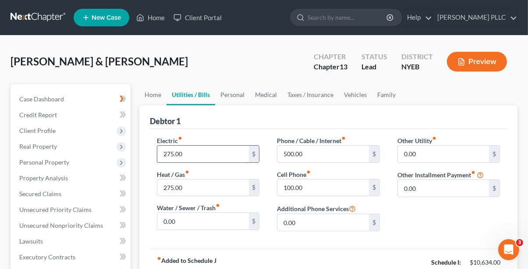
click at [170, 153] on input "275.00" at bounding box center [202, 154] width 91 height 17
type input "285.00"
click at [238, 93] on link "Personal" at bounding box center [232, 94] width 35 height 21
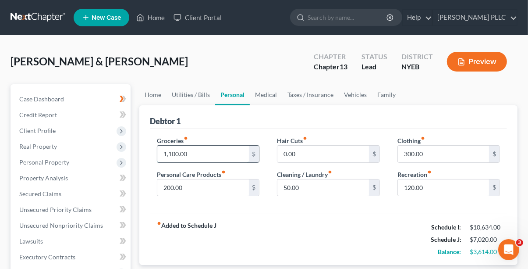
click at [171, 154] on input "1,100.00" at bounding box center [202, 154] width 91 height 17
type input "1,200.00"
click at [376, 93] on link "Family" at bounding box center [386, 94] width 29 height 21
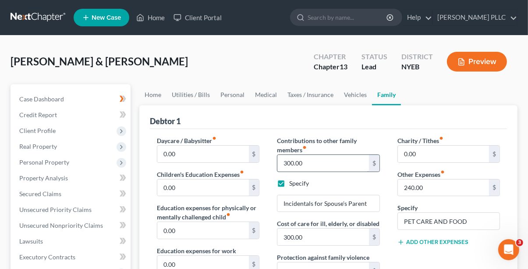
click at [291, 164] on input "300.00" at bounding box center [322, 163] width 91 height 17
type input "350.00"
click at [483, 61] on button "Preview" at bounding box center [477, 62] width 60 height 20
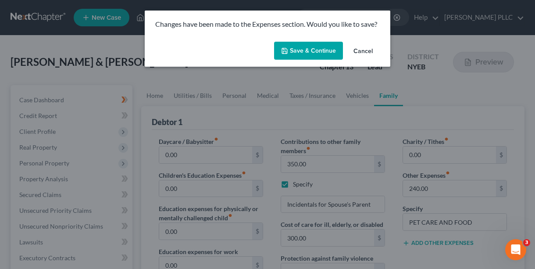
click at [311, 48] on button "Save & Continue" at bounding box center [308, 51] width 69 height 18
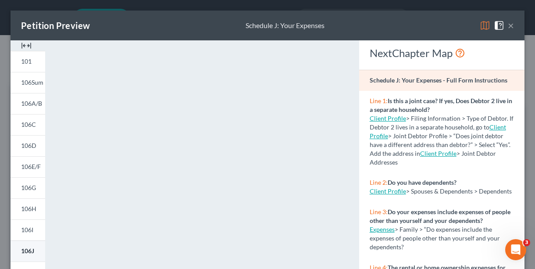
click at [18, 260] on link "106J" at bounding box center [28, 250] width 35 height 21
click at [508, 26] on div "Petition Preview Schedule J: Your Expenses ×" at bounding box center [268, 26] width 514 height 30
click at [508, 24] on button "×" at bounding box center [511, 25] width 6 height 11
